Goal: Navigation & Orientation: Find specific page/section

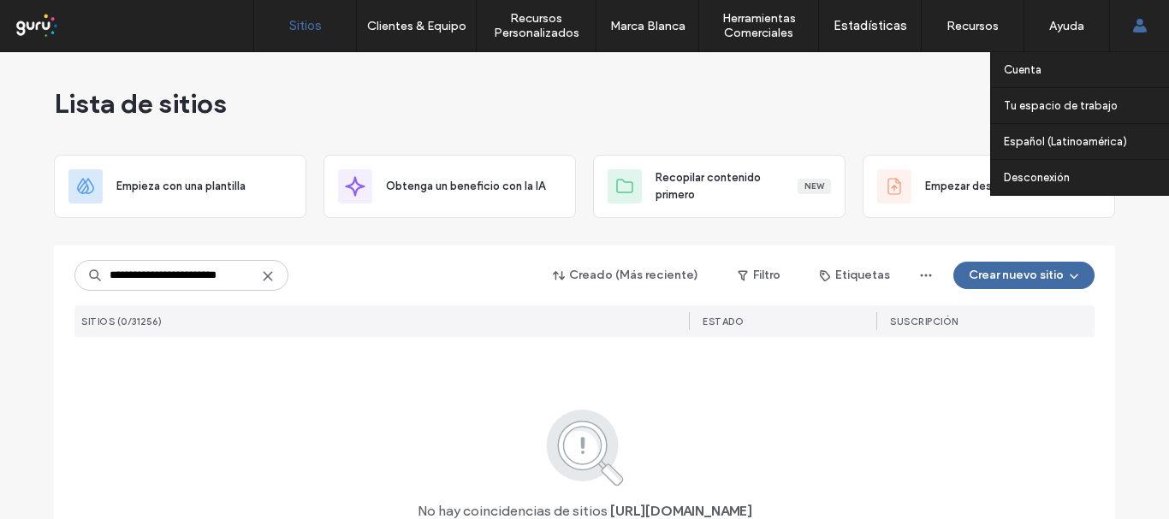
click at [1137, 27] on use at bounding box center [1139, 26] width 14 height 14
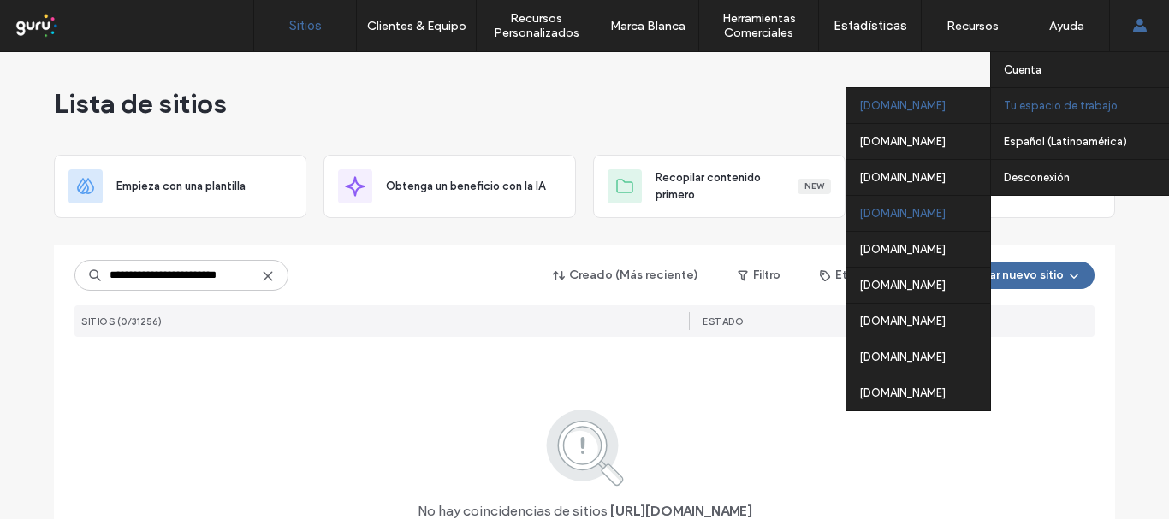
click at [906, 228] on div "[DOMAIN_NAME]" at bounding box center [918, 213] width 144 height 36
